Goal: Task Accomplishment & Management: Complete application form

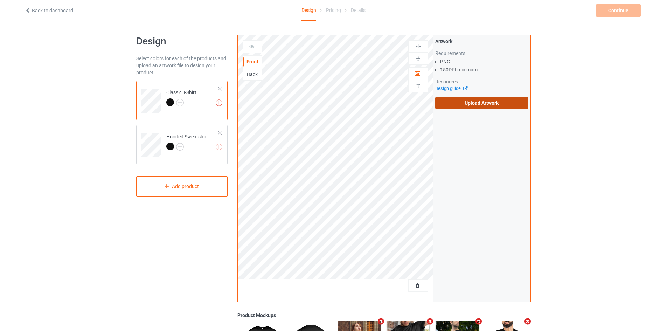
click at [446, 100] on label "Upload Artwork" at bounding box center [481, 103] width 93 height 12
click at [0, 0] on input "Upload Artwork" at bounding box center [0, 0] width 0 height 0
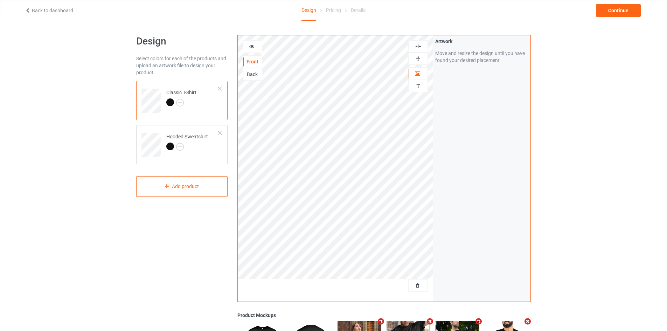
click at [417, 48] on img at bounding box center [418, 46] width 7 height 7
click at [611, 10] on div "Continue" at bounding box center [618, 10] width 45 height 13
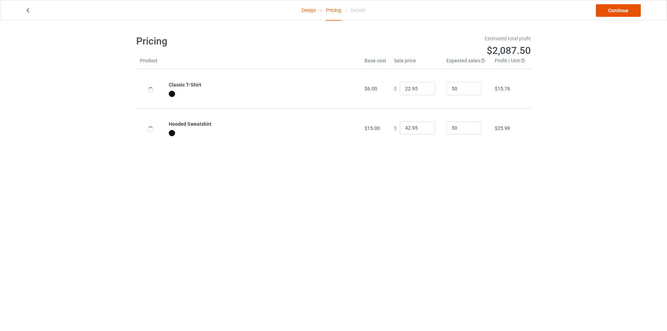
click at [626, 7] on link "Continue" at bounding box center [618, 10] width 45 height 13
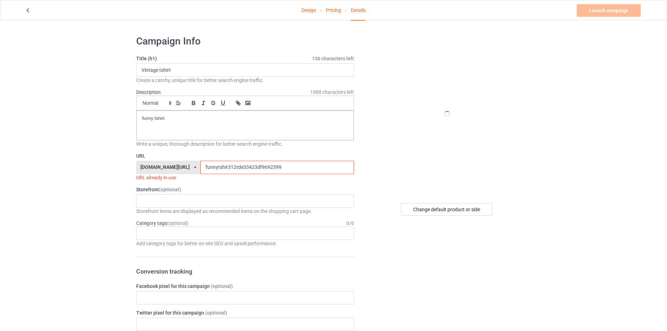
click at [218, 170] on input "funnytshir312tde33423df9692399" at bounding box center [276, 167] width 153 height 13
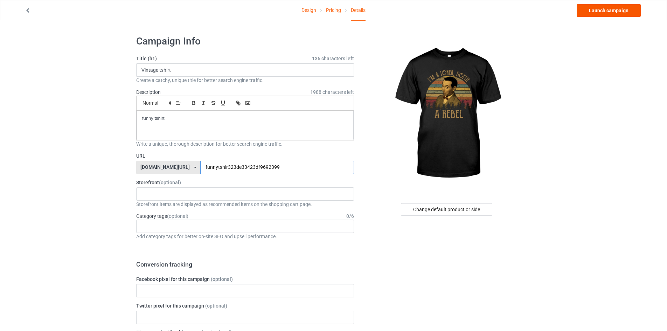
type input "funnytshir323de33423df9692399"
click at [604, 9] on link "Launch campaign" at bounding box center [608, 10] width 64 height 13
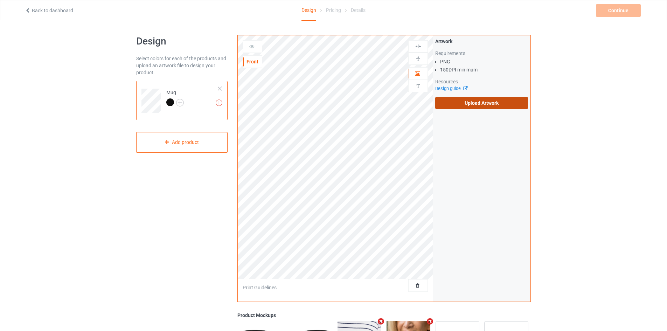
click at [457, 104] on label "Upload Artwork" at bounding box center [481, 103] width 93 height 12
click at [0, 0] on input "Upload Artwork" at bounding box center [0, 0] width 0 height 0
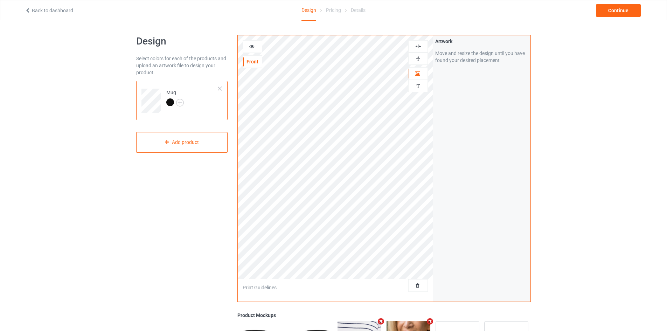
click at [418, 60] on img at bounding box center [418, 58] width 7 height 7
click at [613, 8] on div "Continue" at bounding box center [618, 10] width 45 height 13
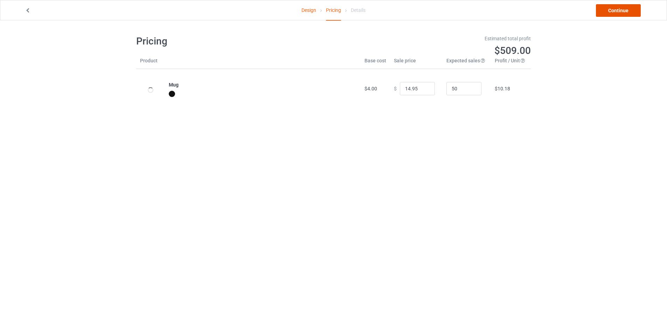
click at [613, 8] on link "Continue" at bounding box center [618, 10] width 45 height 13
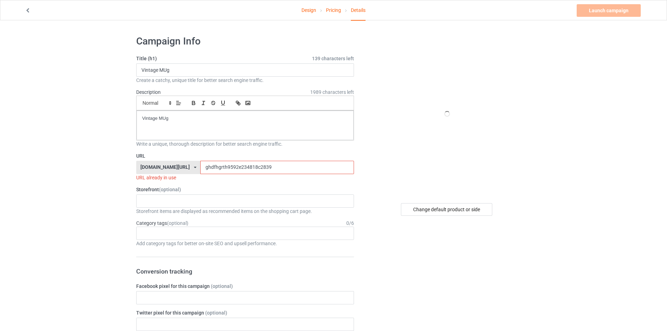
click at [234, 170] on input "ghdfhgrth9592e234818c2839" at bounding box center [276, 167] width 153 height 13
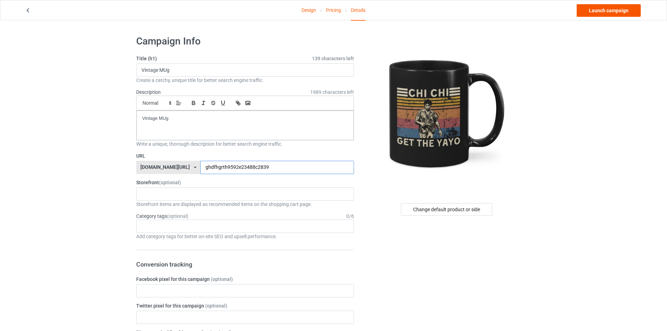
type input "ghdfhgrth9592e23488c2839"
click at [620, 11] on link "Launch campaign" at bounding box center [608, 10] width 64 height 13
